Goal: Information Seeking & Learning: Learn about a topic

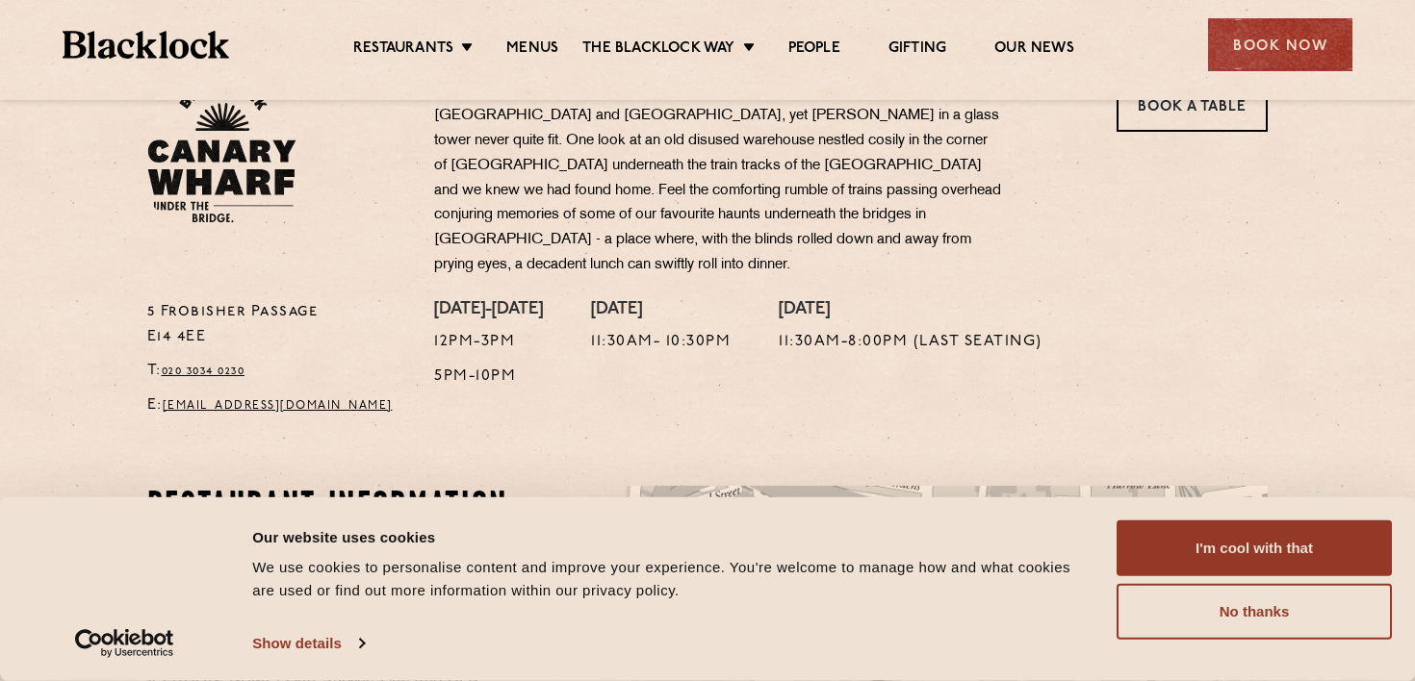
scroll to position [601, 0]
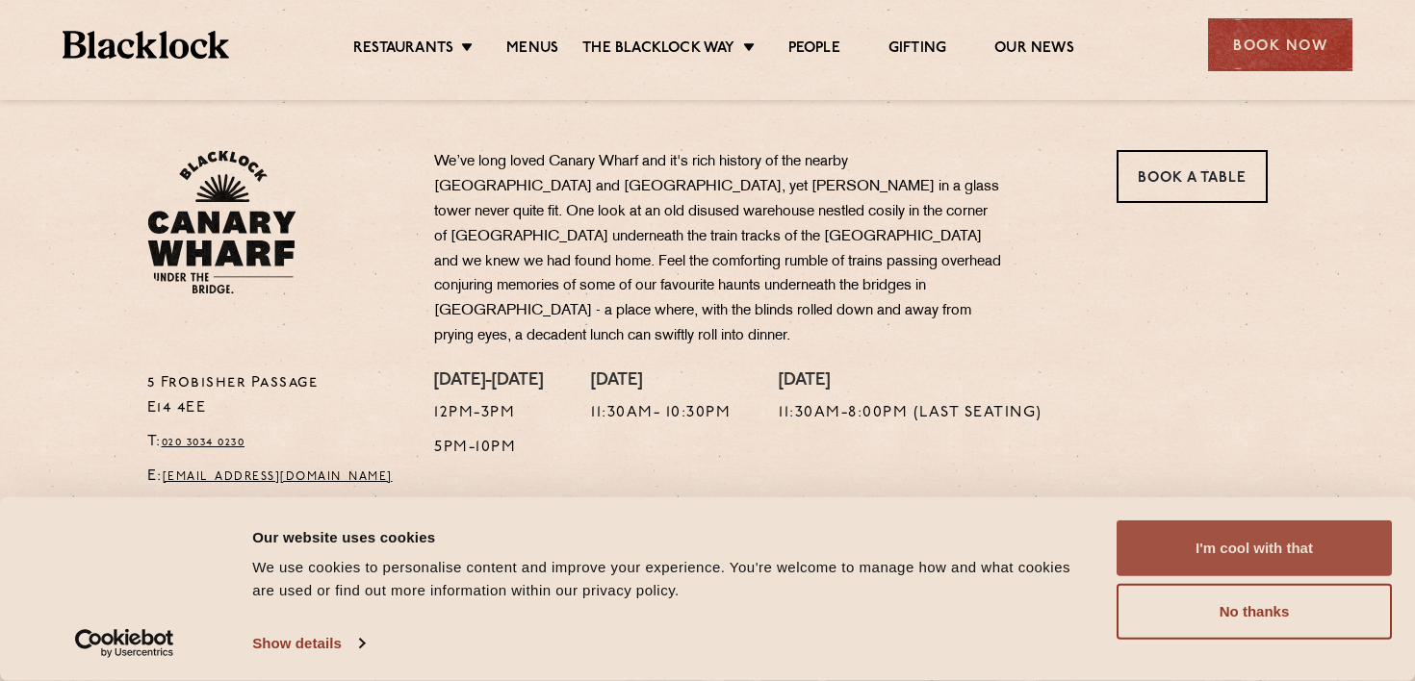
click at [1151, 546] on button "I'm cool with that" at bounding box center [1253, 549] width 275 height 56
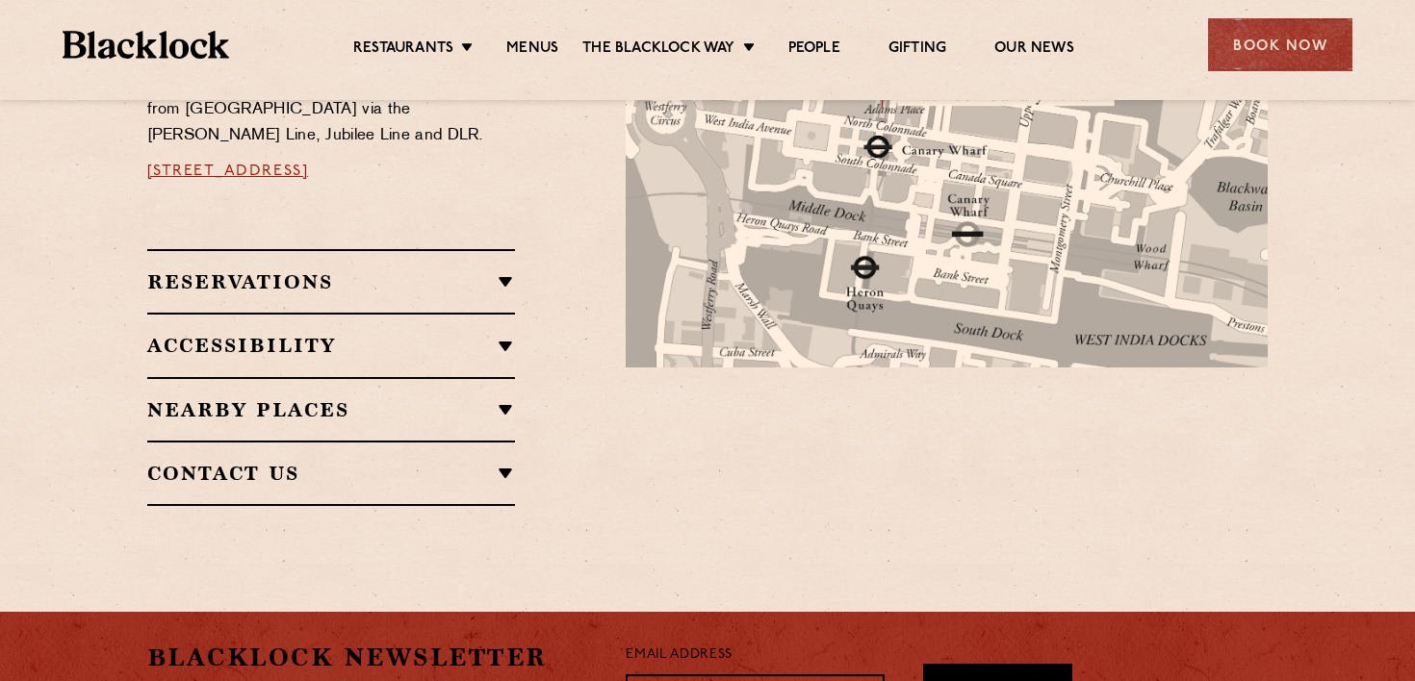
scroll to position [1220, 0]
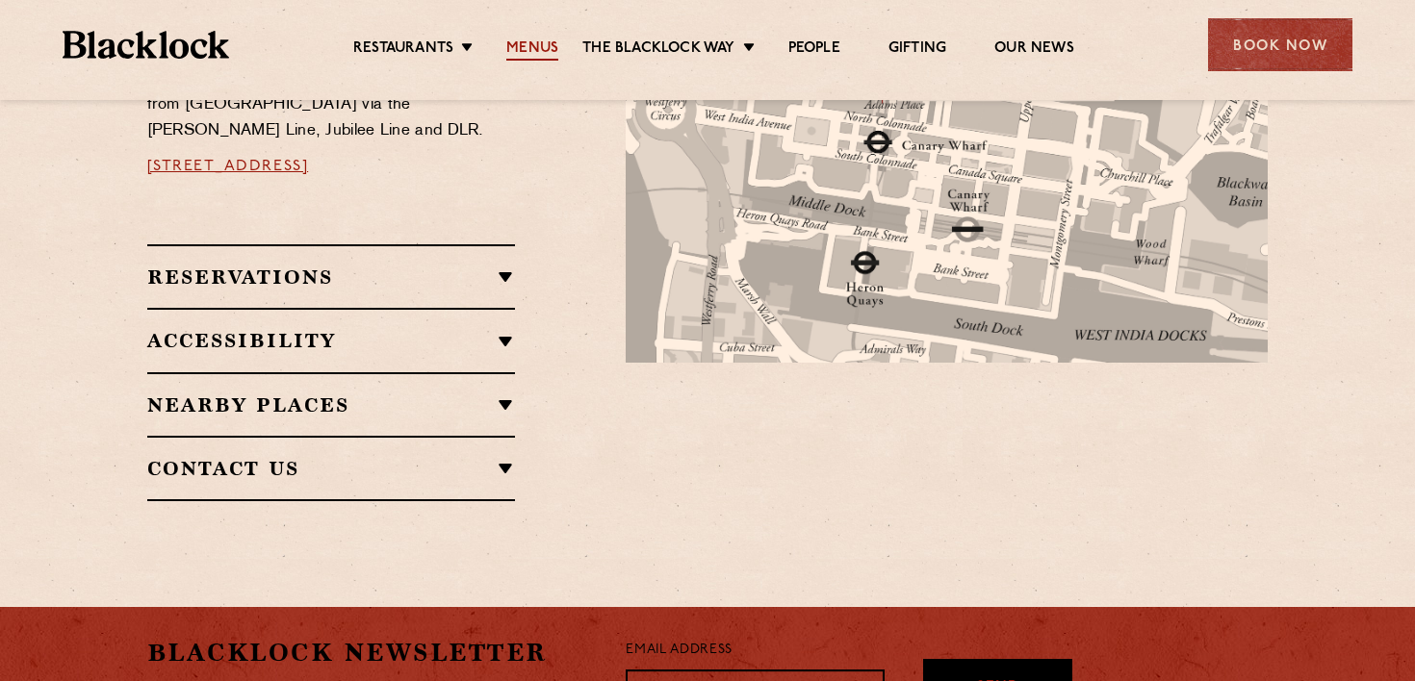
click at [515, 52] on link "Menus" at bounding box center [532, 49] width 52 height 21
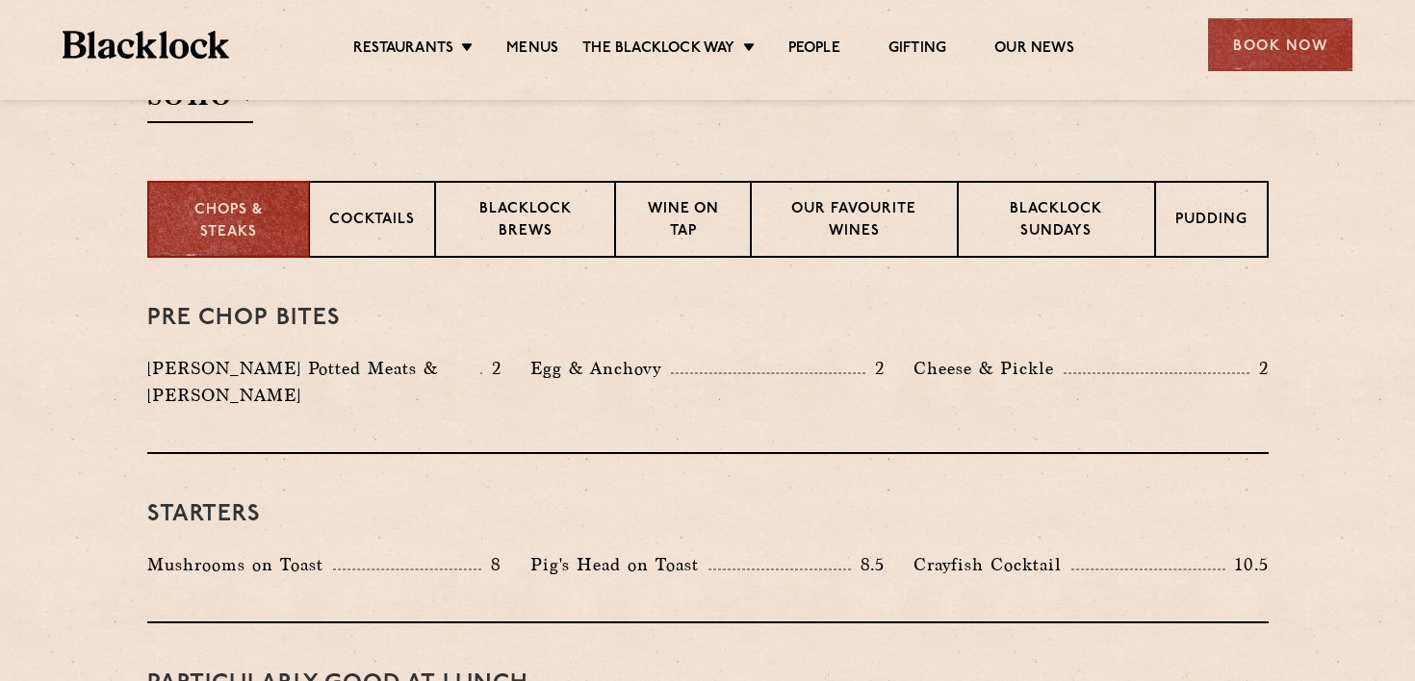
scroll to position [685, 0]
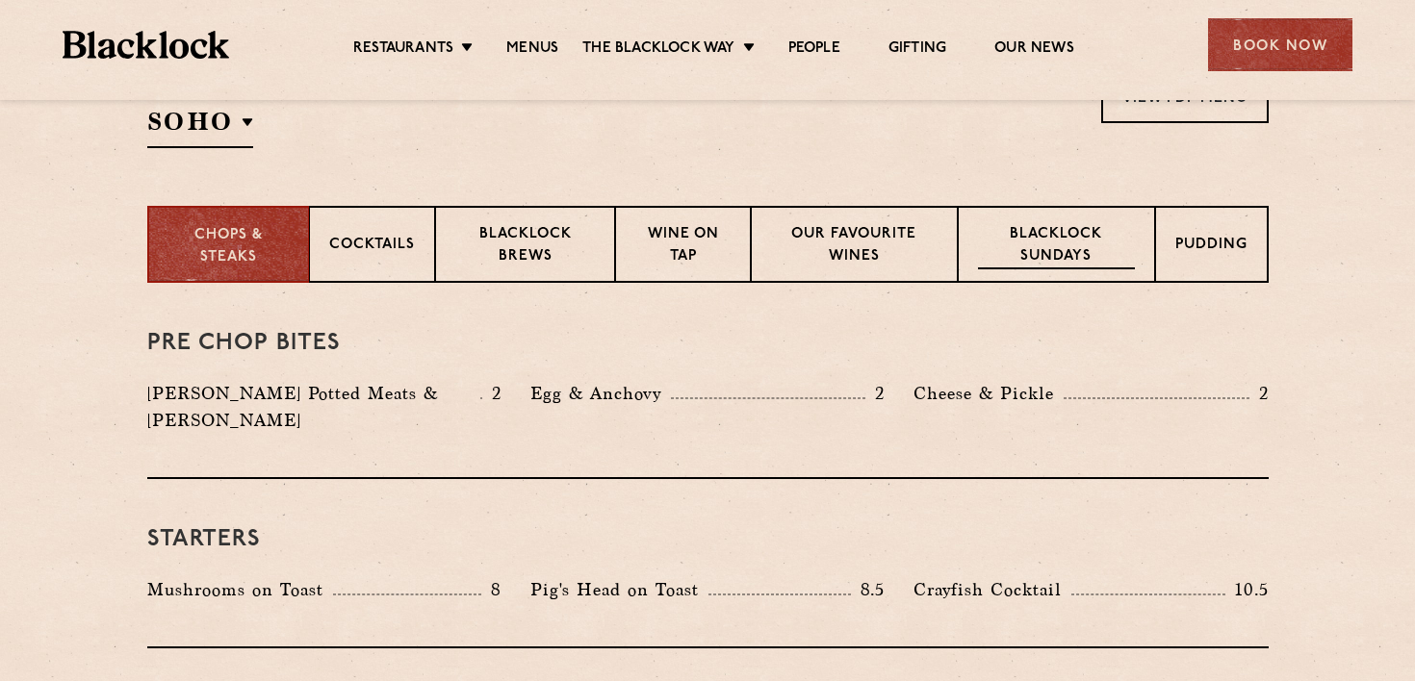
click at [1042, 217] on div "Blacklock Sundays" at bounding box center [1056, 244] width 196 height 77
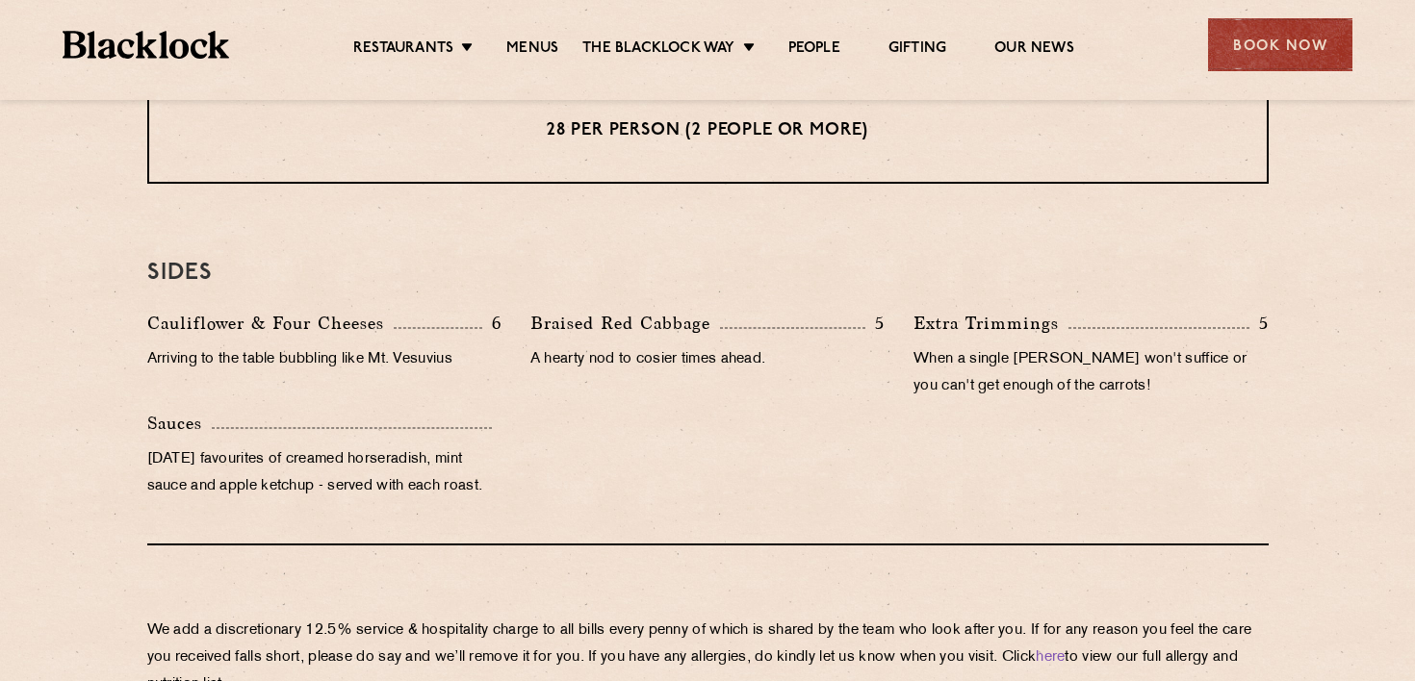
scroll to position [1518, 0]
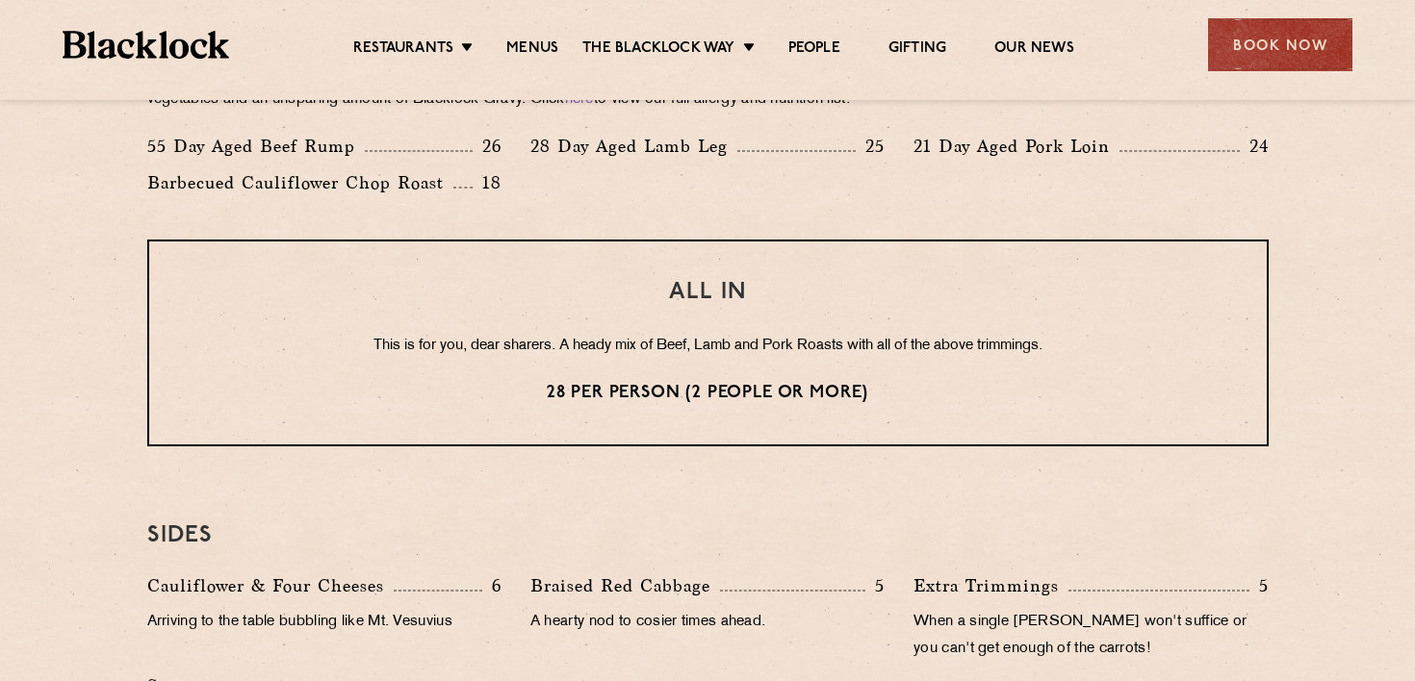
click at [665, 390] on p "28 per person (2 people or more)" at bounding box center [708, 393] width 1040 height 25
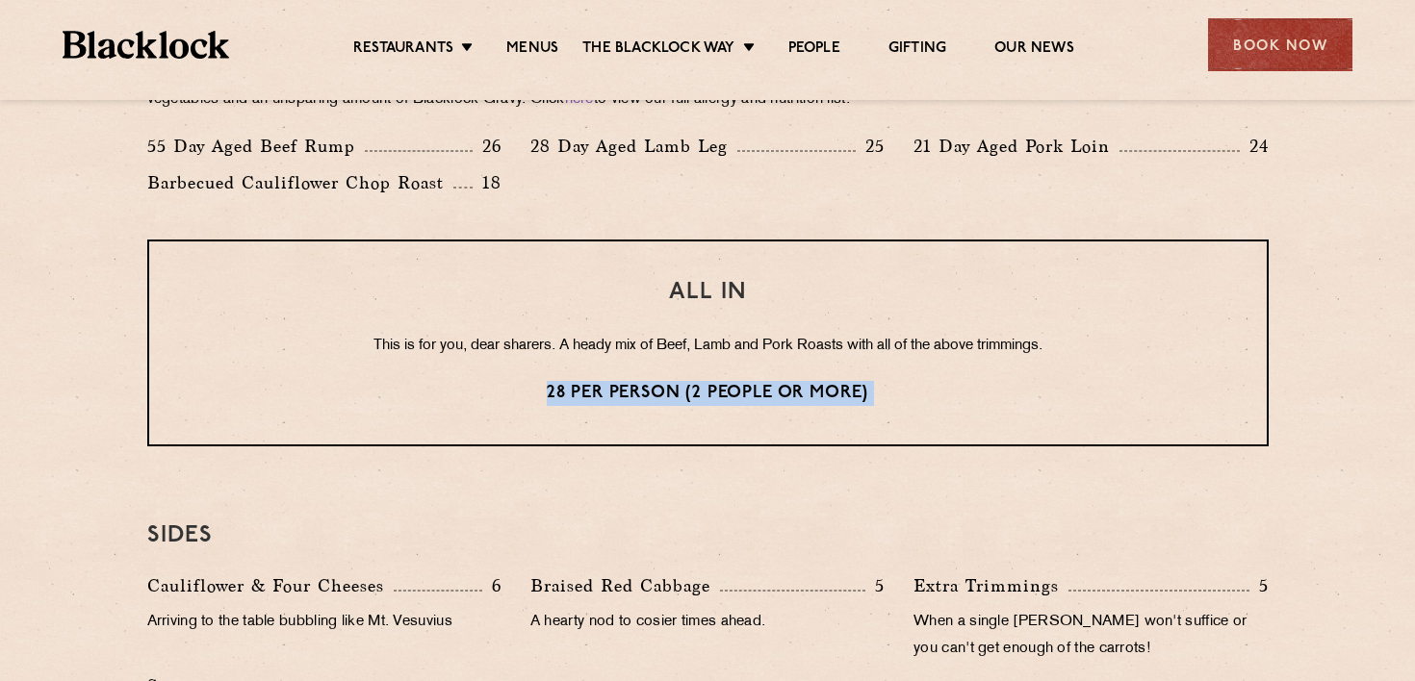
click at [665, 390] on p "28 per person (2 people or more)" at bounding box center [708, 393] width 1040 height 25
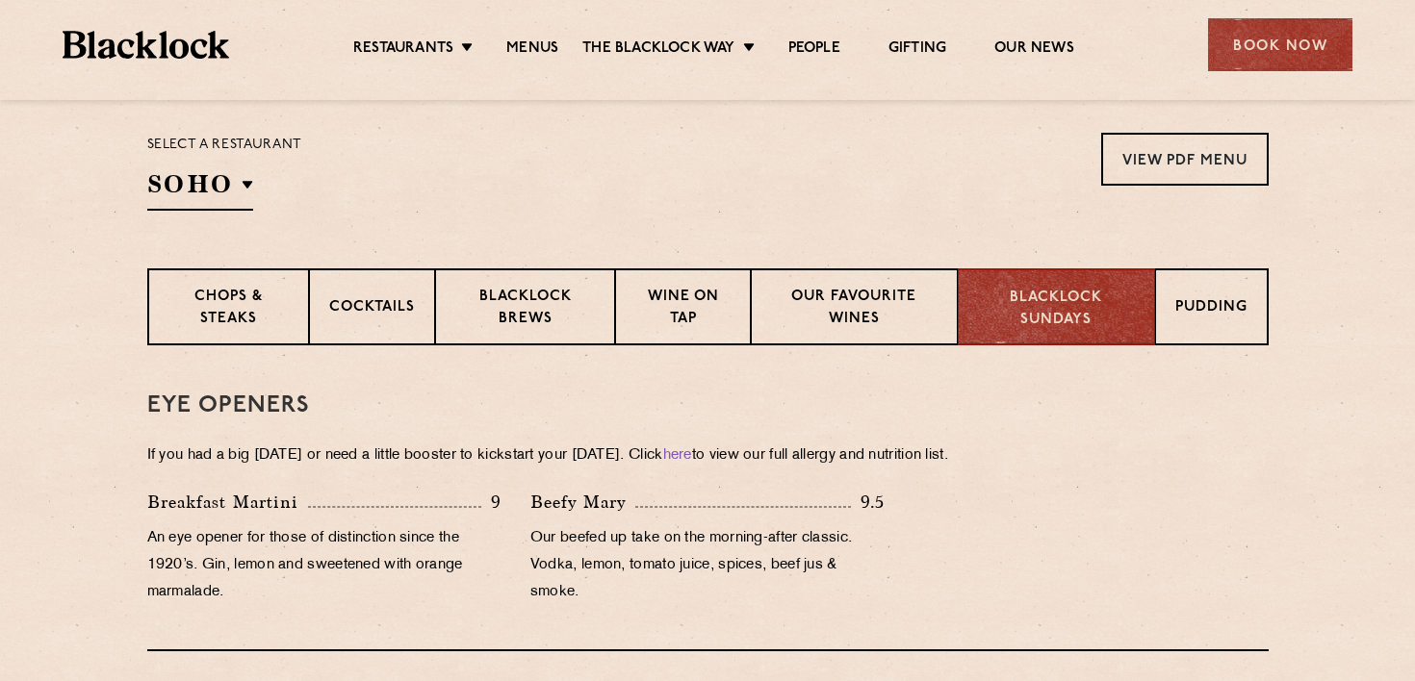
scroll to position [475, 0]
